Goal: Find specific page/section: Find specific page/section

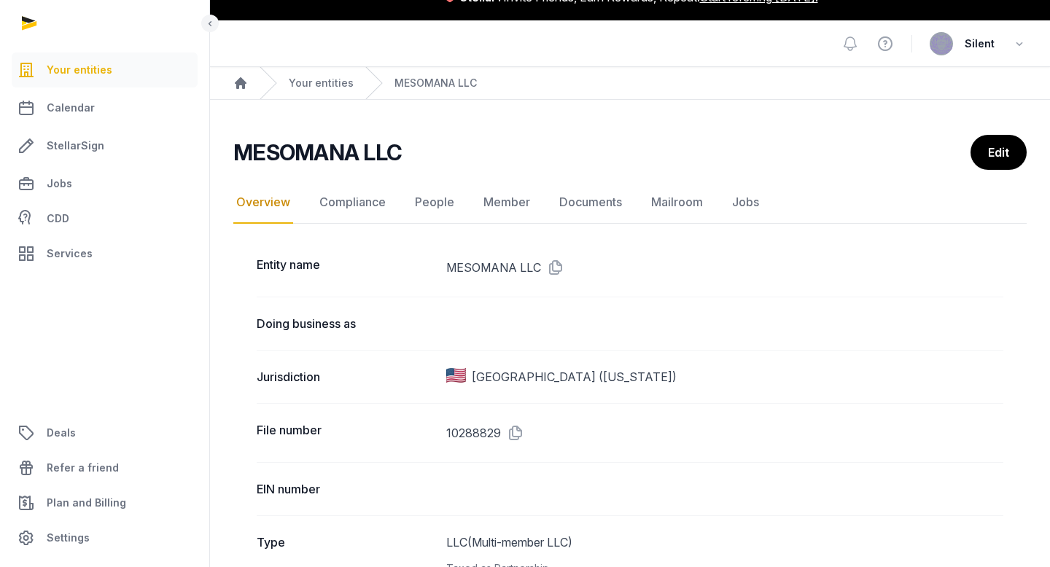
click at [300, 76] on link "Your entities" at bounding box center [321, 83] width 65 height 15
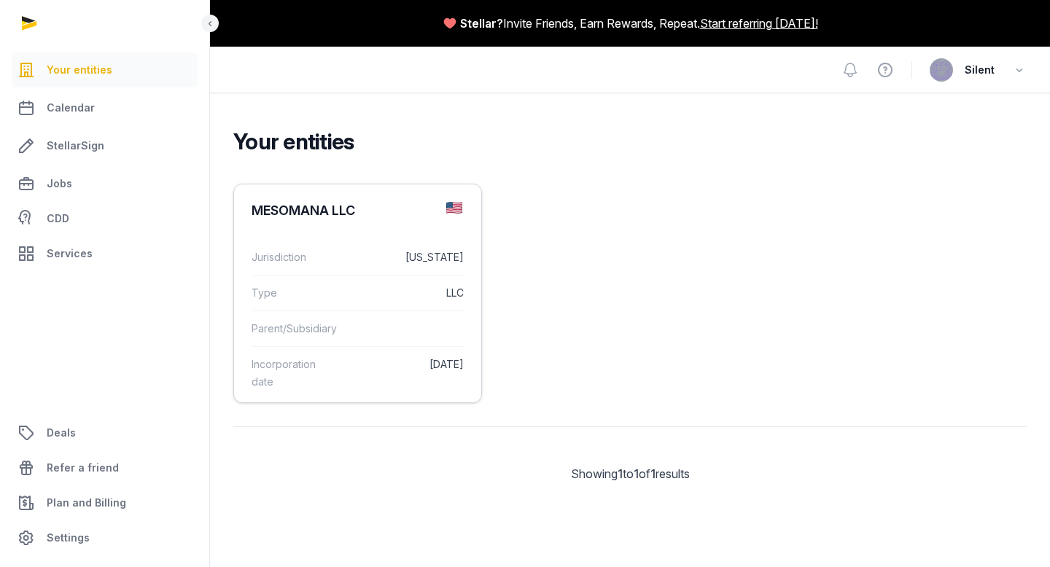
click at [336, 251] on div "Jurisdiction [US_STATE]" at bounding box center [358, 257] width 212 height 35
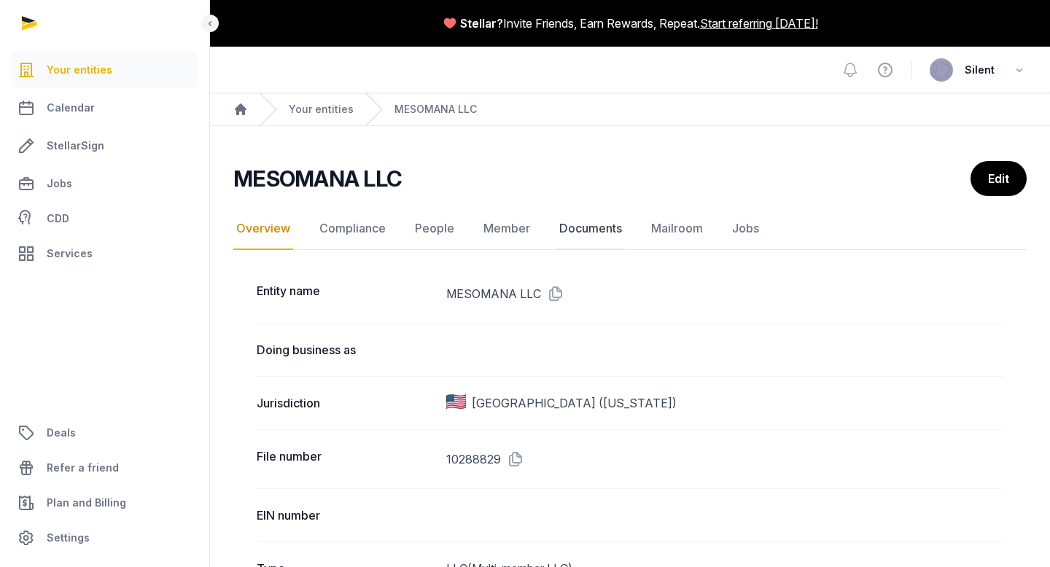
click at [581, 230] on link "Documents" at bounding box center [590, 229] width 69 height 42
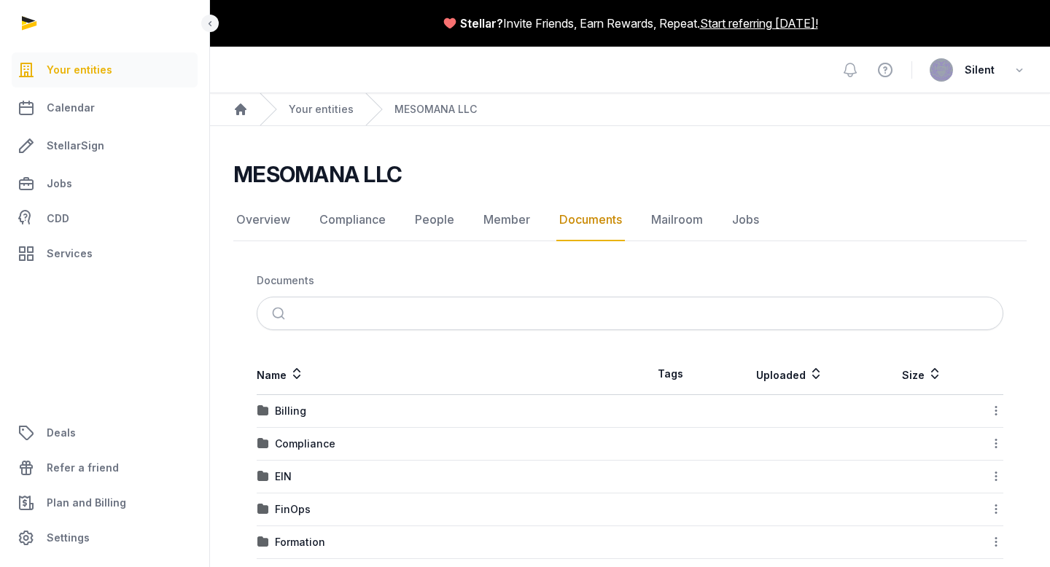
scroll to position [53, 0]
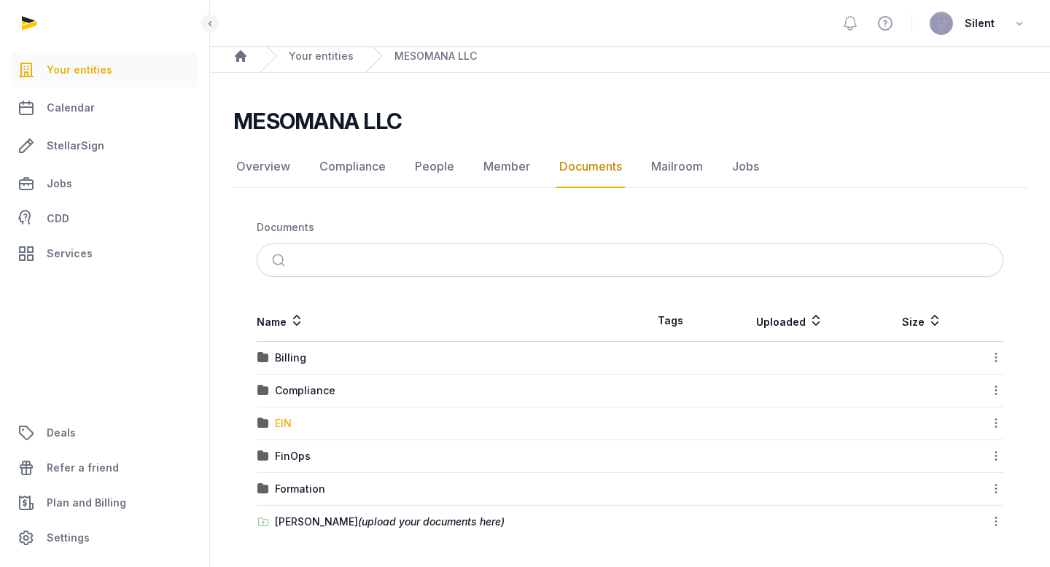
click at [286, 423] on div "EIN" at bounding box center [283, 423] width 17 height 15
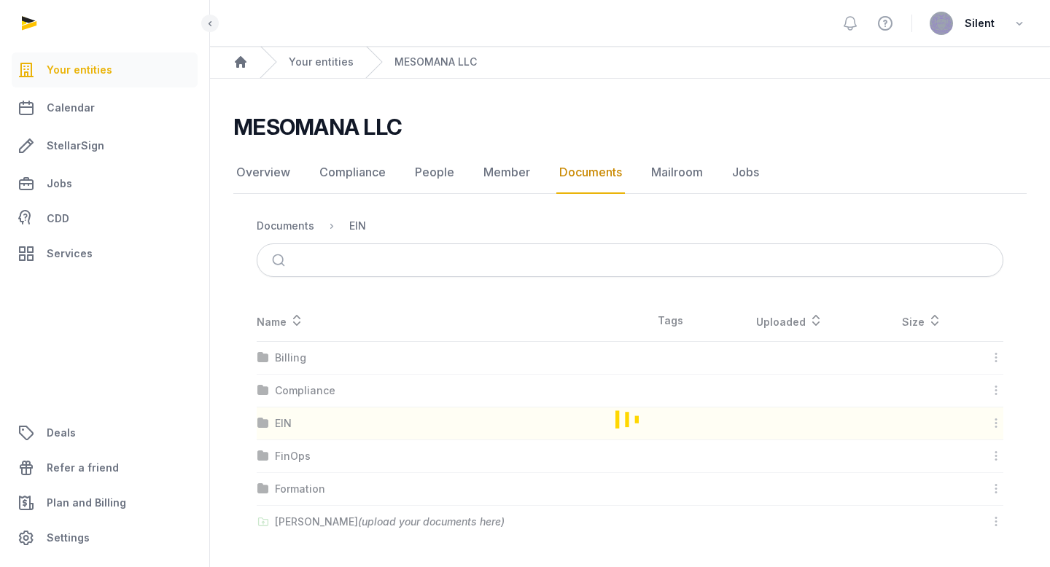
scroll to position [0, 0]
